Goal: Check status: Check status

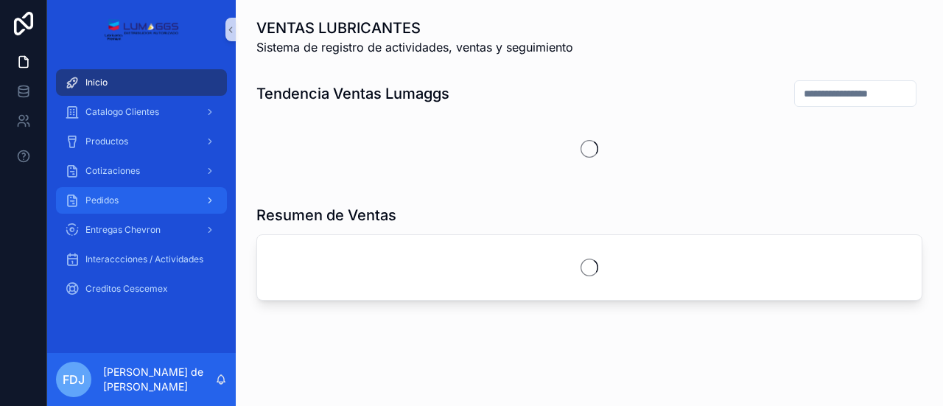
click at [116, 194] on span "Pedidos" at bounding box center [101, 200] width 33 height 12
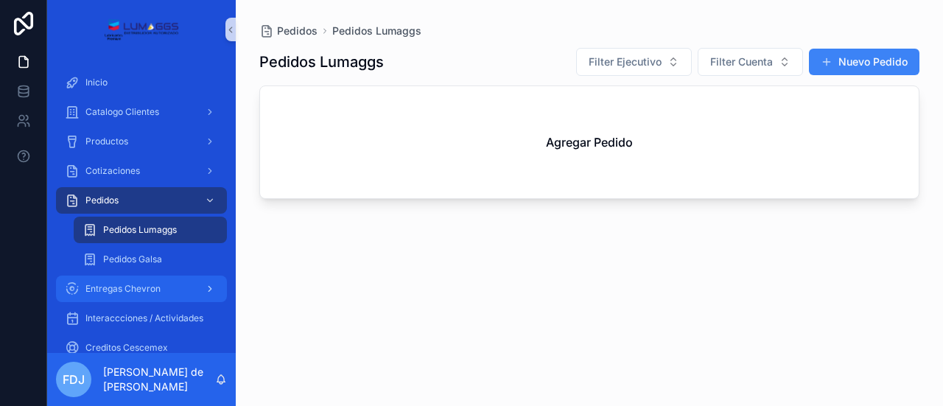
click at [129, 286] on span "Entregas Chevron" at bounding box center [122, 289] width 75 height 12
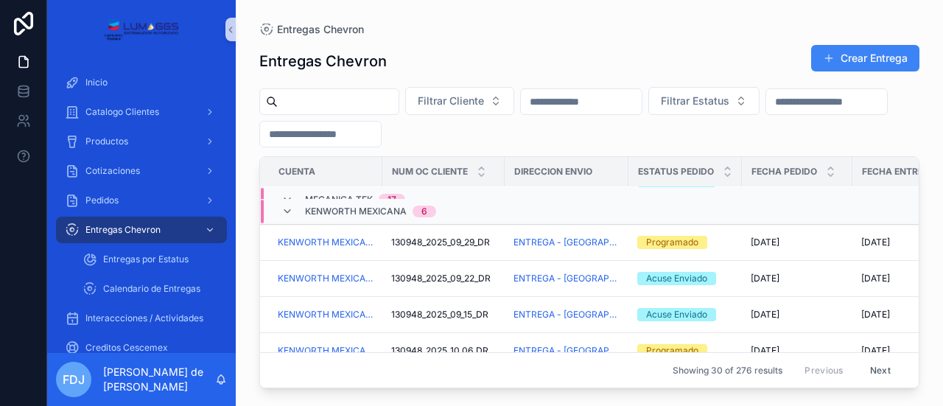
scroll to position [655, 0]
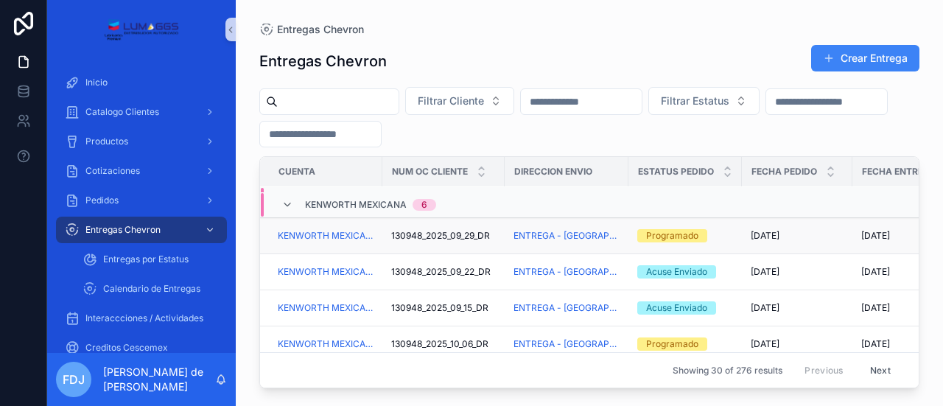
click at [728, 235] on div "Programado" at bounding box center [685, 235] width 96 height 13
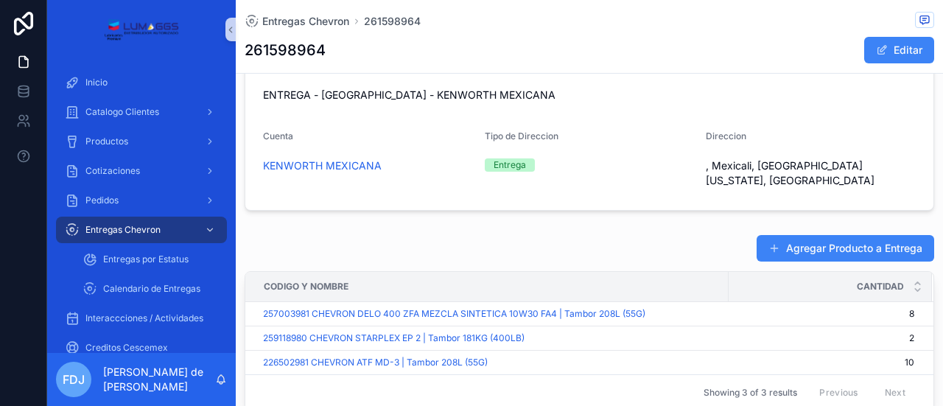
scroll to position [485, 0]
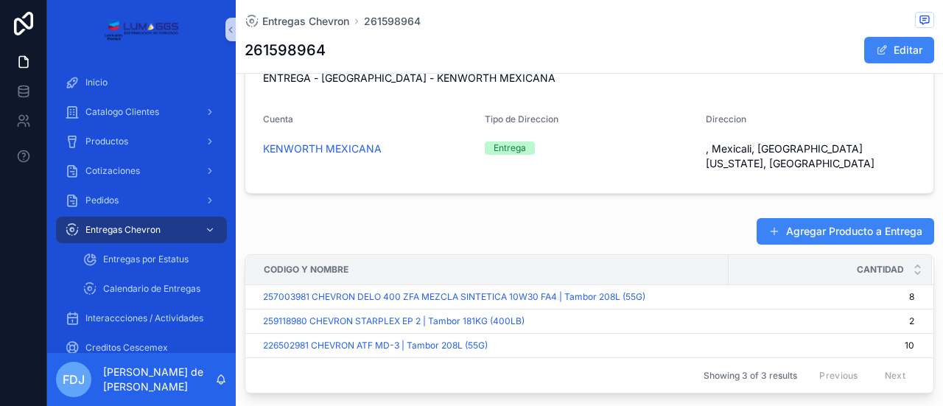
click at [632, 131] on div "Tipo de Direccion" at bounding box center [590, 122] width 210 height 18
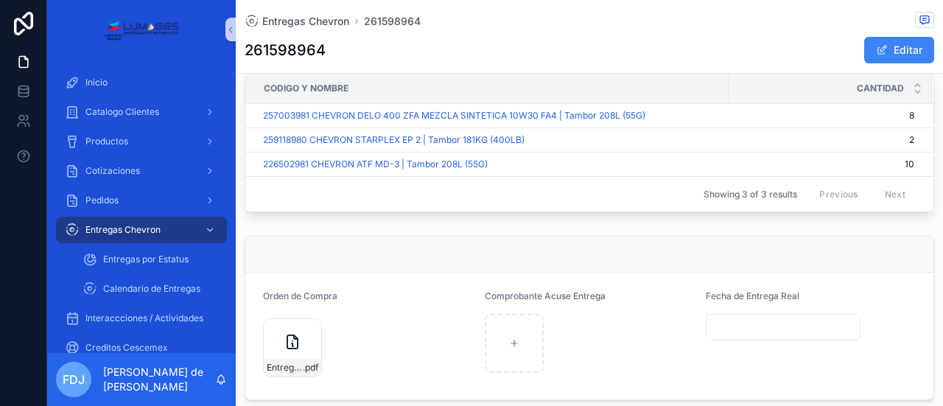
scroll to position [679, 0]
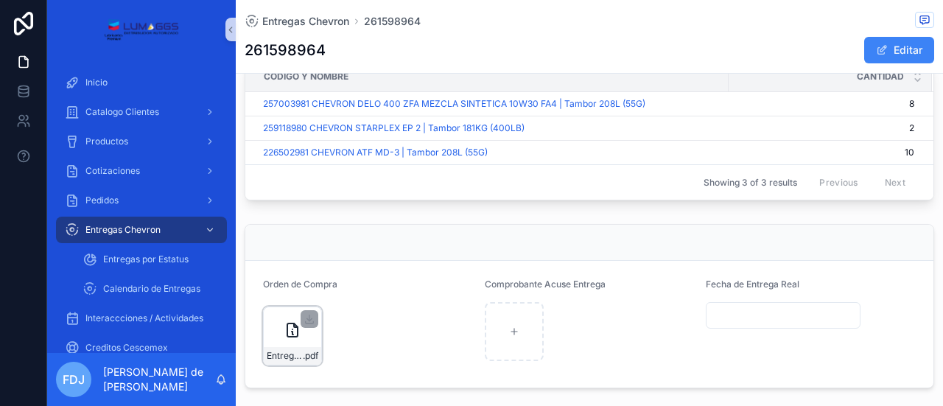
click at [295, 324] on div "Entrega-Kenmex_29-sep .pdf" at bounding box center [292, 335] width 59 height 59
